Goal: Task Accomplishment & Management: Use online tool/utility

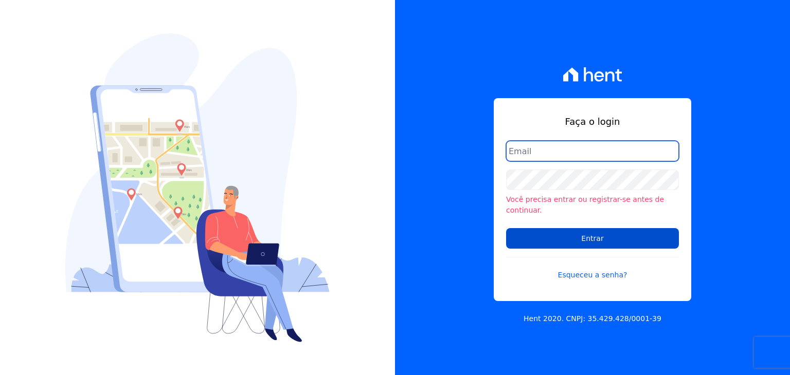
type input "henrique.campos@priori.com.vc"
click at [603, 238] on input "Entrar" at bounding box center [592, 238] width 173 height 21
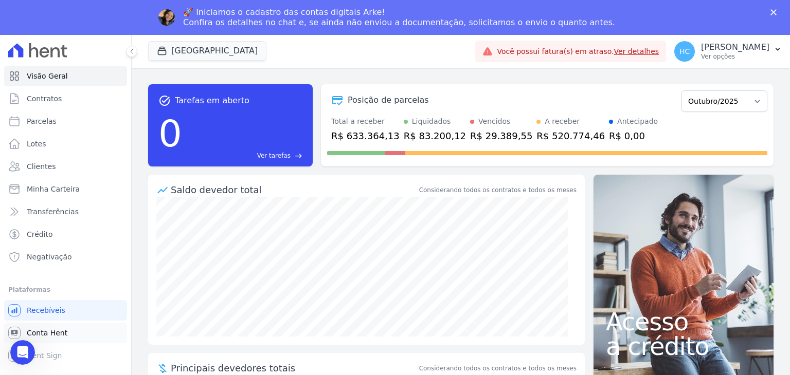
click at [34, 337] on span "Conta Hent" at bounding box center [47, 333] width 41 height 10
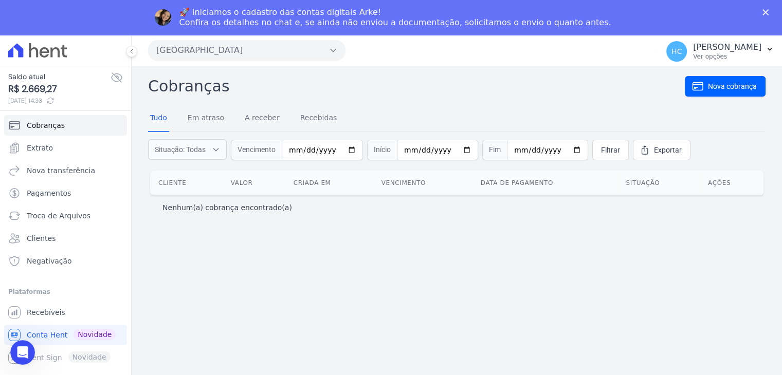
click at [47, 91] on span "R$ 2.669,27" at bounding box center [59, 89] width 102 height 14
copy span "2.669,27"
click at [62, 171] on span "Nova transferência" at bounding box center [61, 171] width 68 height 10
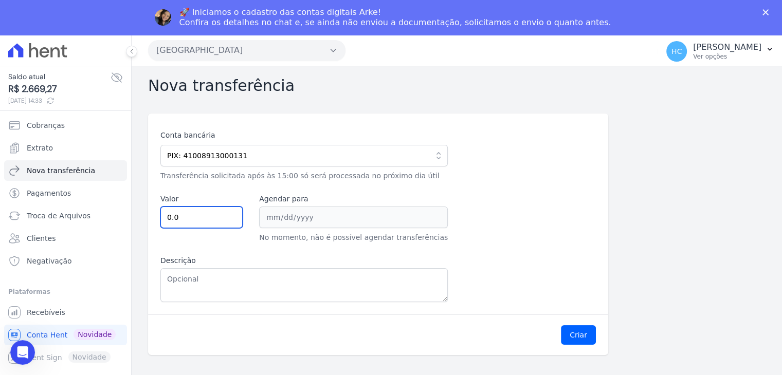
drag, startPoint x: 222, startPoint y: 218, endPoint x: 237, endPoint y: 263, distance: 47.2
click at [237, 263] on div "Conta bancária PIX: 41008913000131 Chave PIX: E-mail financeiro@priori.com.vc 1…" at bounding box center [377, 216] width 435 height 172
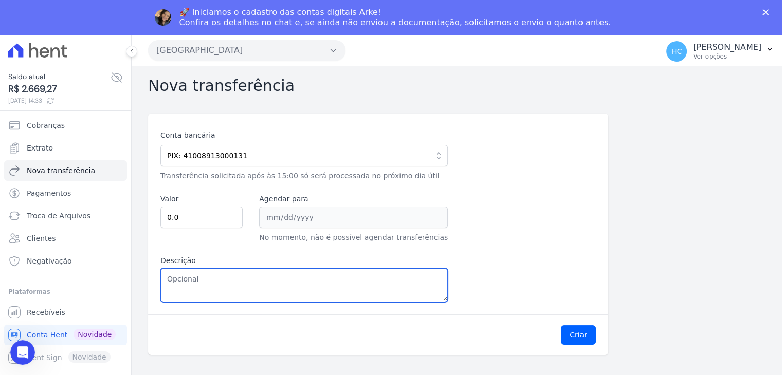
click at [247, 275] on textarea "Descrição" at bounding box center [303, 285] width 287 height 34
paste textarea "2.669,27"
click at [194, 281] on textarea "2.669,27" at bounding box center [303, 285] width 287 height 34
click at [173, 276] on textarea "2.669,27" at bounding box center [303, 285] width 287 height 34
click at [178, 281] on textarea "2669,27" at bounding box center [303, 285] width 287 height 34
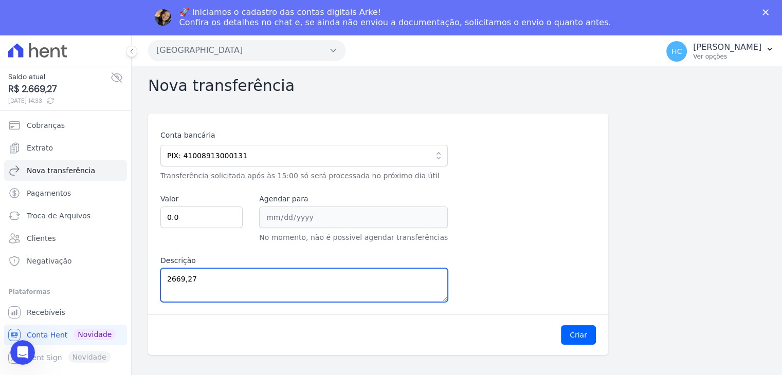
click at [178, 281] on textarea "2669,27" at bounding box center [303, 285] width 287 height 34
type textarea "2669,27"
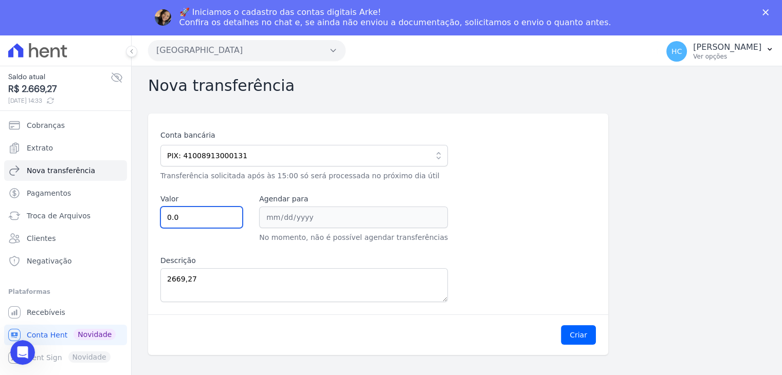
click at [215, 212] on input "0.0" at bounding box center [201, 218] width 82 height 22
paste input "2669.27"
type input "2669.27"
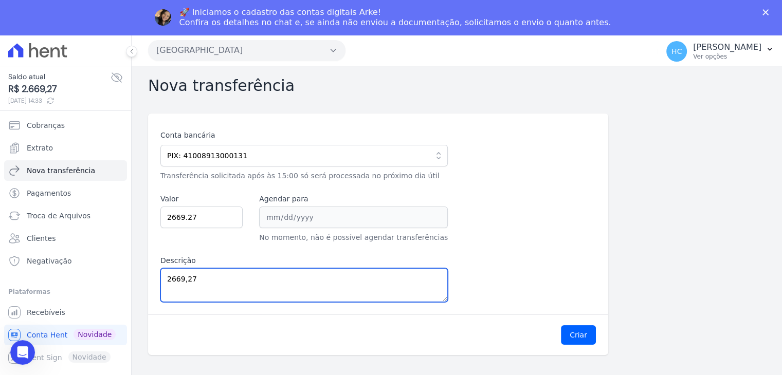
click at [211, 279] on textarea "2669,27" at bounding box center [303, 285] width 287 height 34
type textarea "2"
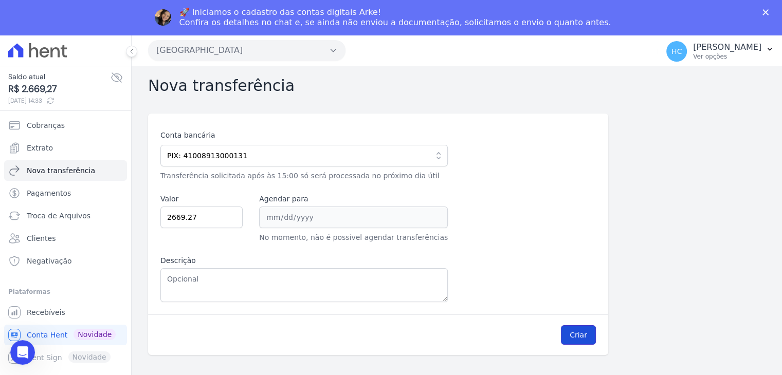
click at [588, 331] on button "Criar" at bounding box center [578, 335] width 35 height 20
